Goal: Navigation & Orientation: Find specific page/section

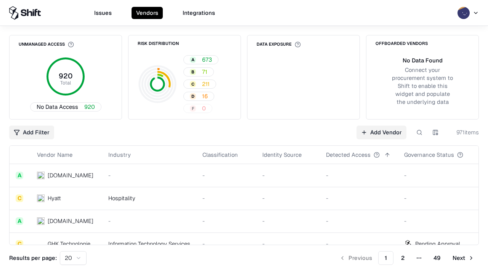
click at [73, 258] on html "Issues Vendors Integrations Unmanaged Access 920 Total No Data Access 920 Risk …" at bounding box center [244, 137] width 488 height 274
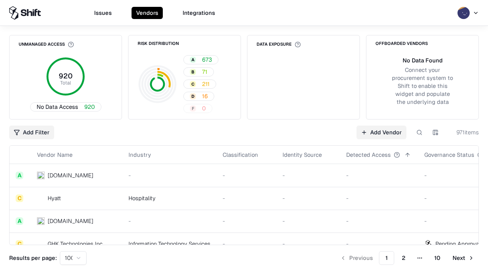
click at [463, 258] on button "Next" at bounding box center [463, 259] width 31 height 14
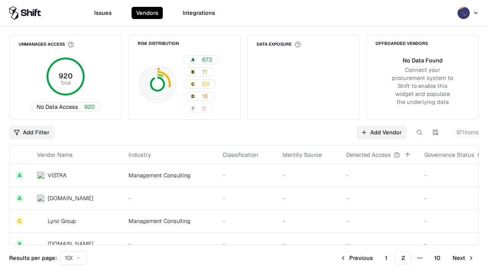
click at [463, 258] on button "Next" at bounding box center [463, 259] width 31 height 14
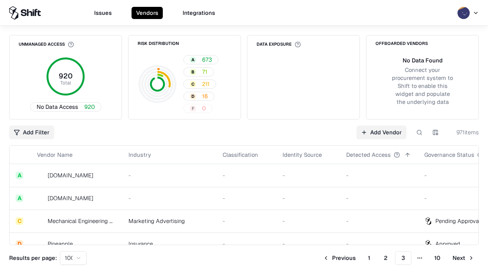
click at [463, 258] on button "Next" at bounding box center [463, 259] width 31 height 14
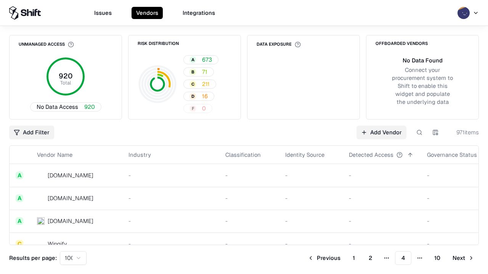
click at [463, 258] on button "Next" at bounding box center [463, 259] width 31 height 14
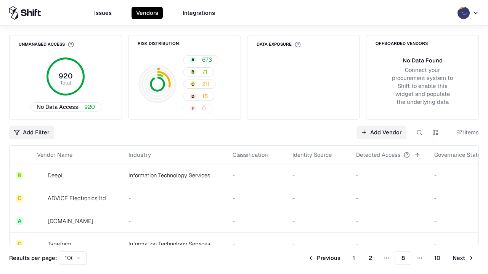
click at [463, 258] on button "Next" at bounding box center [463, 259] width 31 height 14
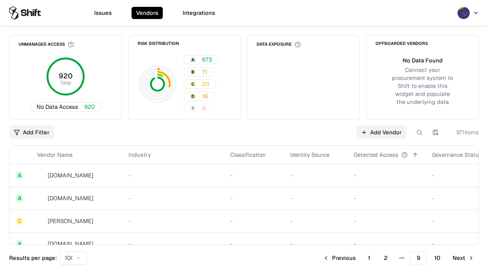
click at [463, 258] on button "Next" at bounding box center [463, 259] width 31 height 14
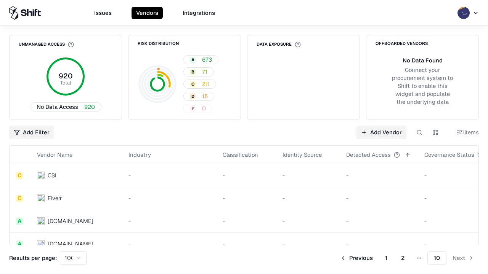
click at [356, 258] on button "Previous" at bounding box center [356, 259] width 42 height 14
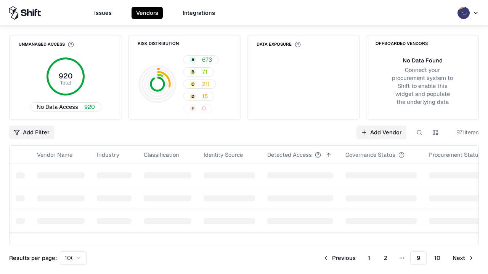
click at [339, 258] on button "Previous" at bounding box center [339, 259] width 42 height 14
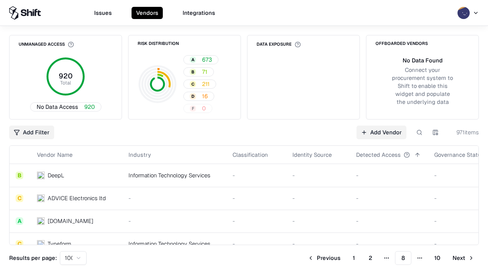
click at [324, 258] on button "Previous" at bounding box center [324, 259] width 42 height 14
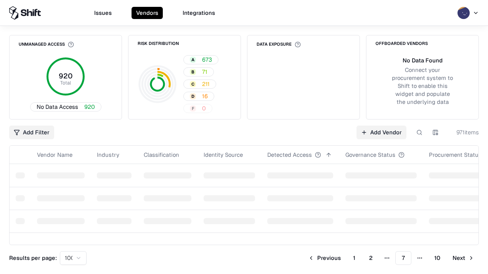
click at [324, 258] on button "Previous" at bounding box center [324, 259] width 42 height 14
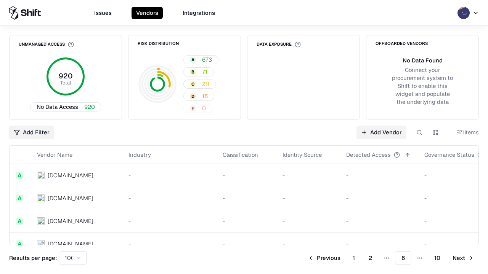
click at [324, 258] on button "Previous" at bounding box center [324, 259] width 42 height 14
